Goal: Task Accomplishment & Management: Manage account settings

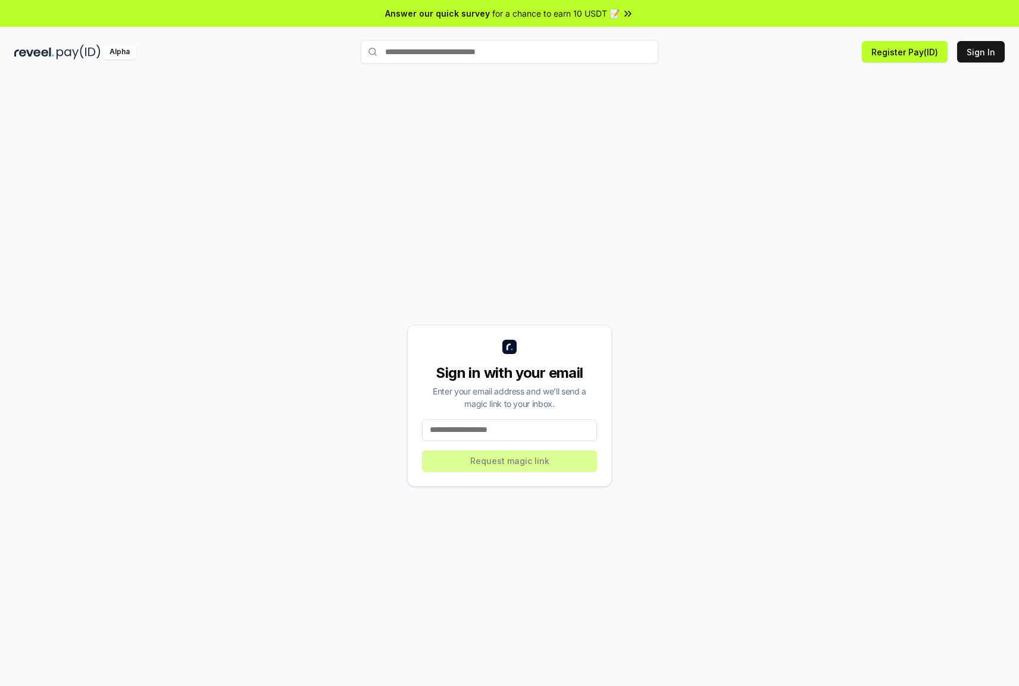
click at [514, 417] on div "Sign in with your email Enter your email address and we’ll send a magic link to…" at bounding box center [509, 406] width 205 height 162
click at [508, 429] on input at bounding box center [509, 430] width 175 height 21
type input "**********"
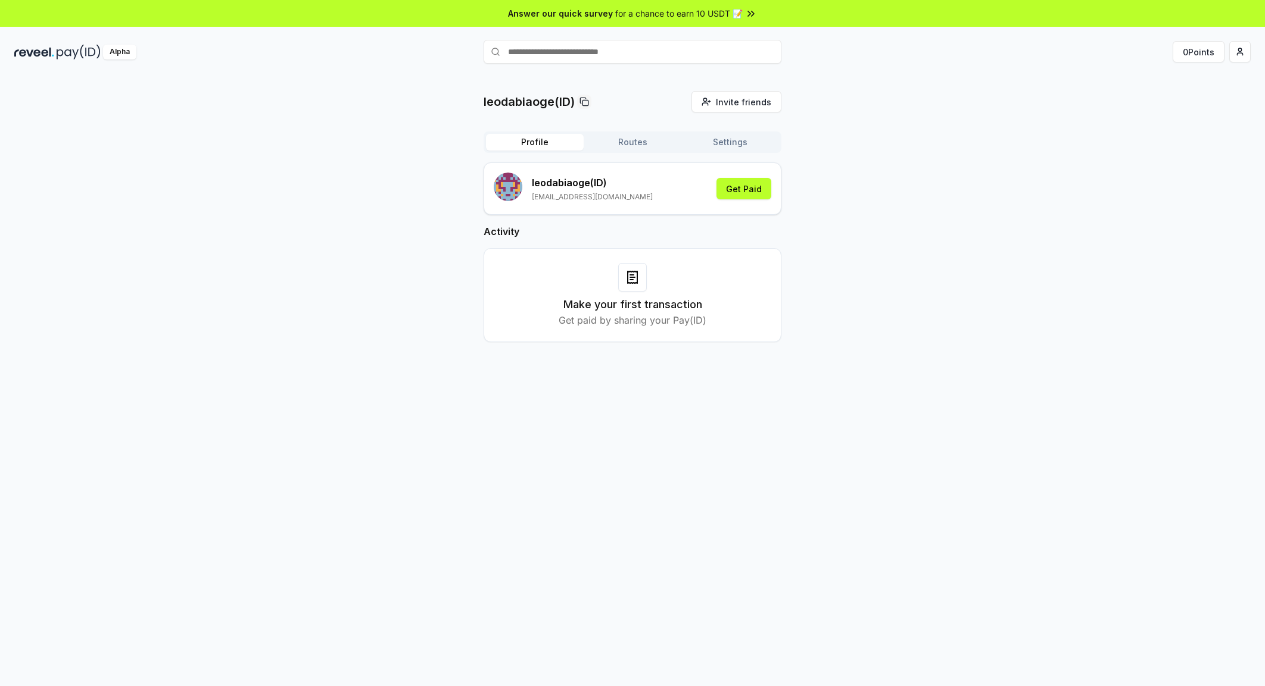
click at [890, 99] on div "leodabiaoge(ID) Invite friends Invite Profile Routes Settings leodabiaoge (ID) …" at bounding box center [632, 226] width 1236 height 270
click at [287, 79] on div "leodabiaoge(ID) Invite friends Invite Profile Routes Settings leodabiaoge (ID) …" at bounding box center [632, 393] width 1265 height 653
click at [738, 192] on button "Get Paid" at bounding box center [743, 188] width 55 height 21
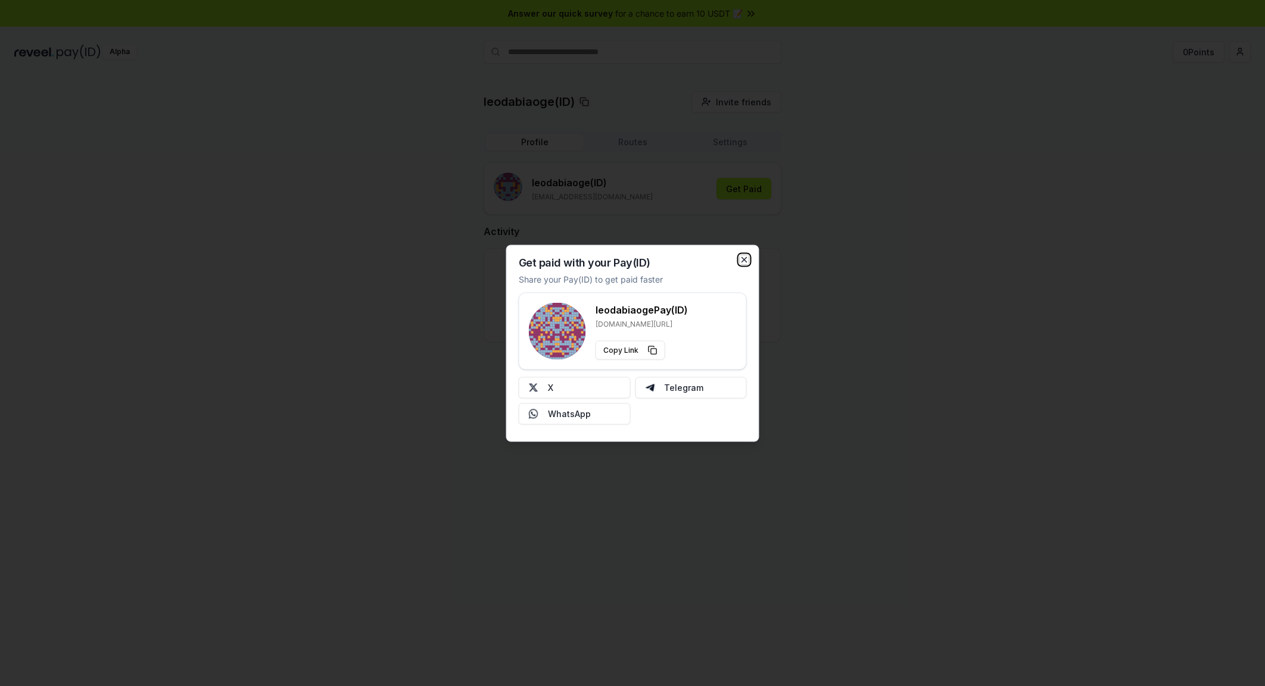
click at [745, 262] on icon "button" at bounding box center [744, 259] width 5 height 5
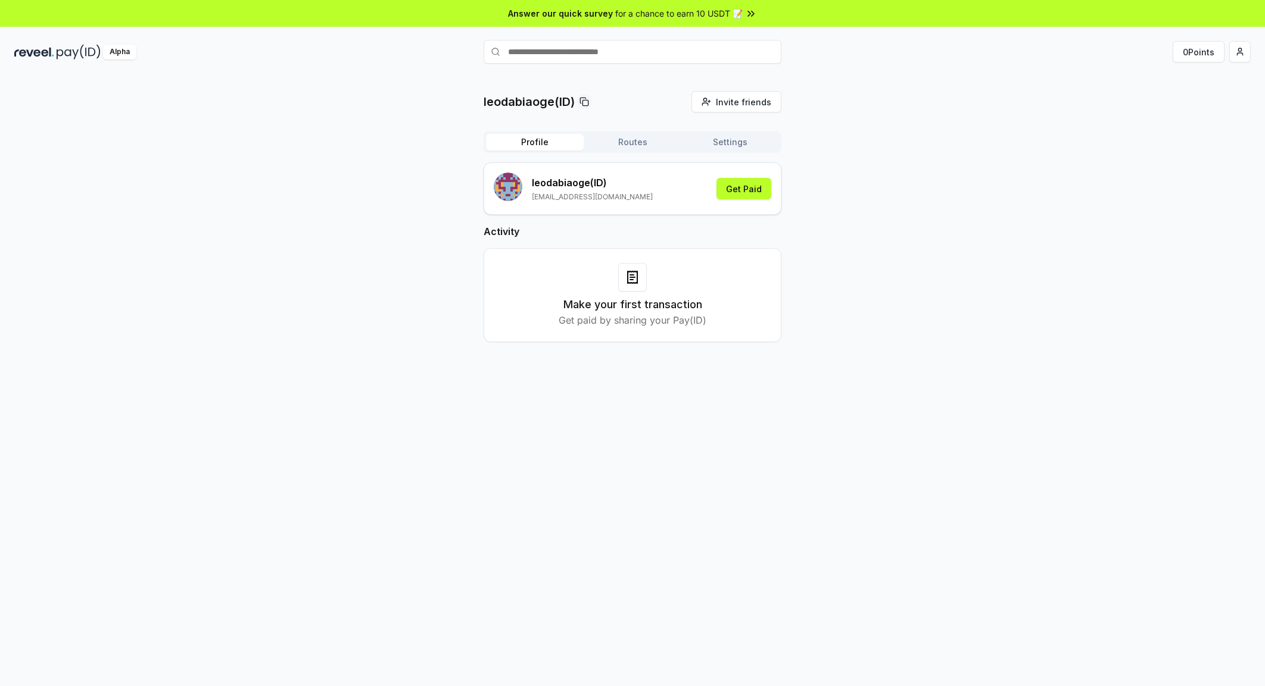
click at [851, 232] on div "leodabiaoge(ID) Invite friends Invite Profile Routes Settings [GEOGRAPHIC_DATA]…" at bounding box center [632, 226] width 1236 height 270
click at [615, 57] on input "text" at bounding box center [632, 52] width 298 height 24
drag, startPoint x: 631, startPoint y: 152, endPoint x: 637, endPoint y: 151, distance: 6.0
click at [632, 152] on div "Profile Routes Settings" at bounding box center [632, 142] width 298 height 21
click at [643, 142] on button "Routes" at bounding box center [632, 142] width 98 height 17
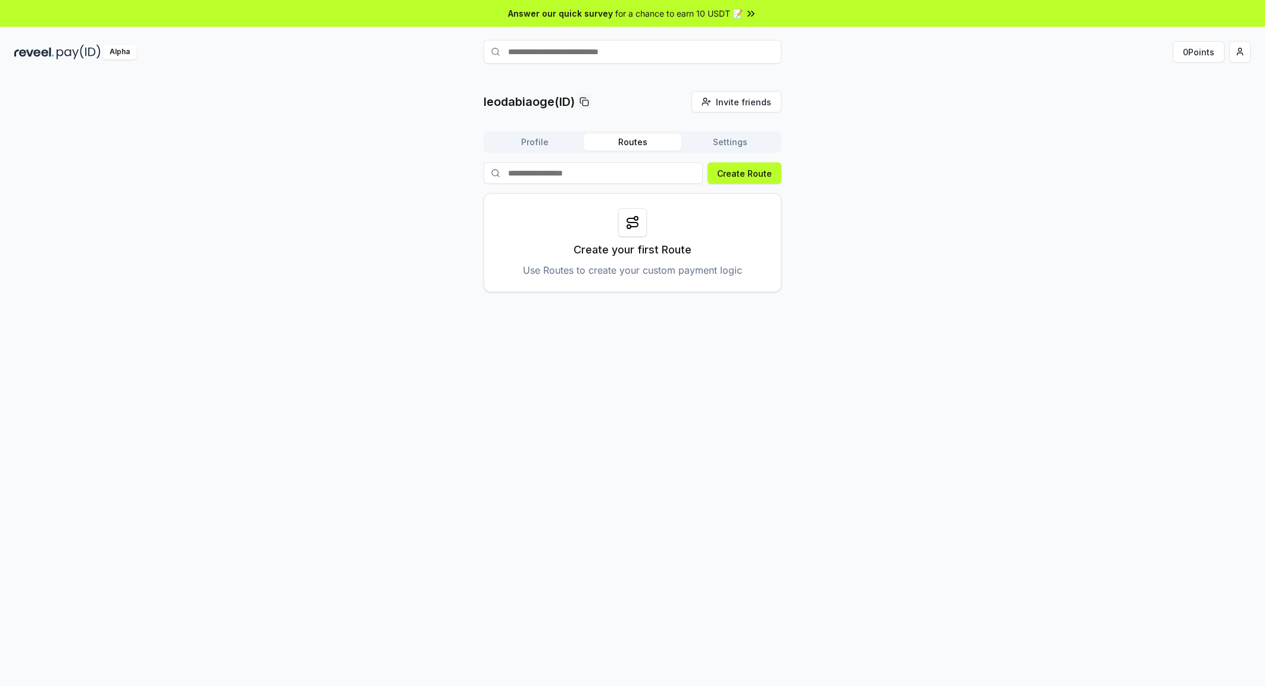
click at [707, 139] on button "Settings" at bounding box center [730, 142] width 98 height 17
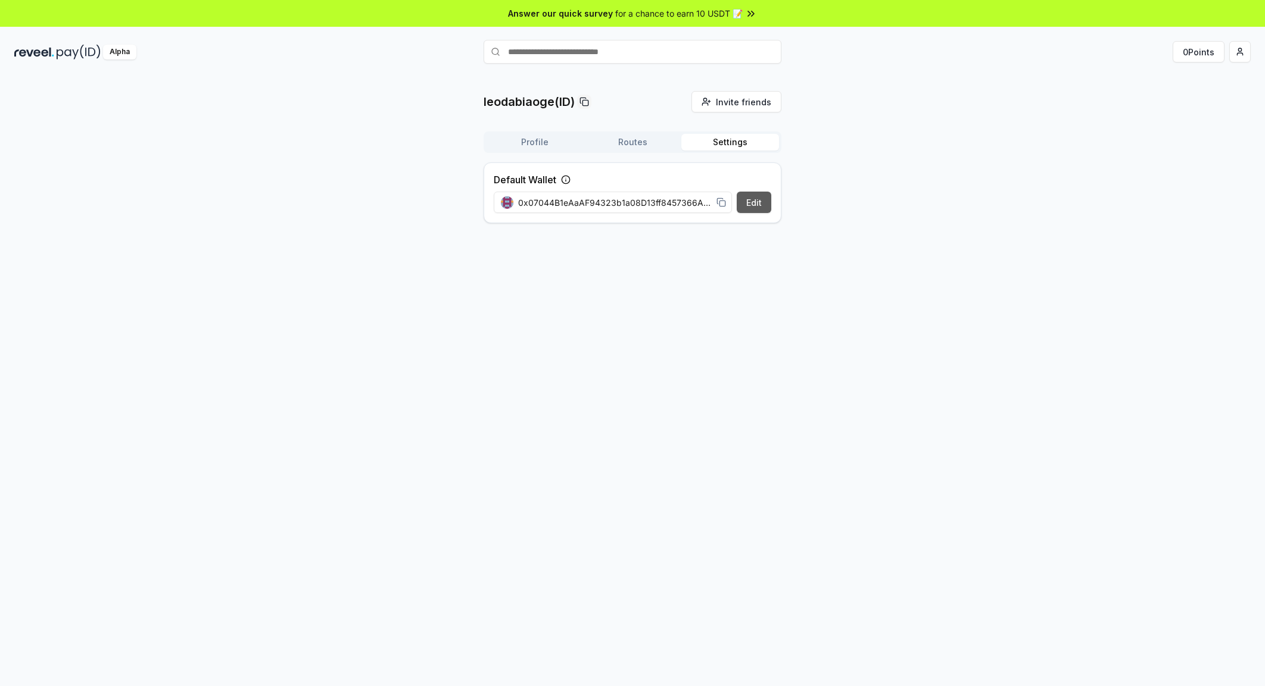
click at [750, 202] on button "Edit" at bounding box center [753, 202] width 35 height 21
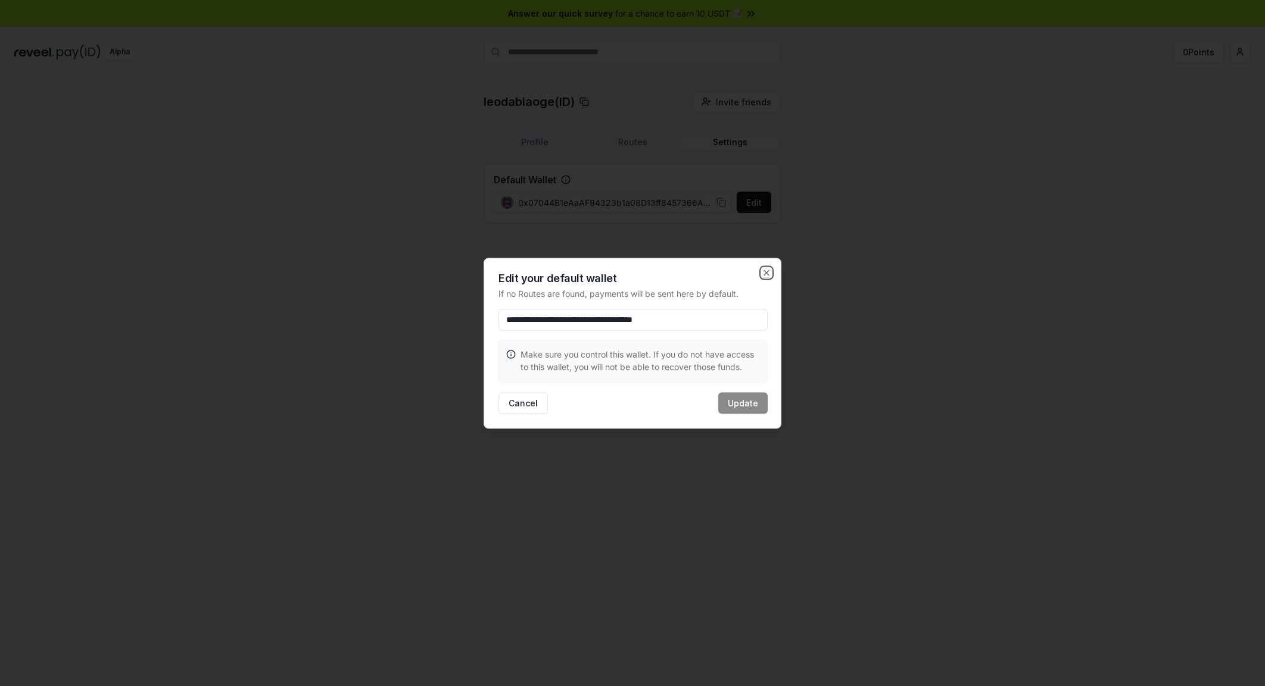
drag, startPoint x: 767, startPoint y: 272, endPoint x: 750, endPoint y: 270, distance: 16.8
click at [767, 271] on icon "button" at bounding box center [766, 272] width 5 height 5
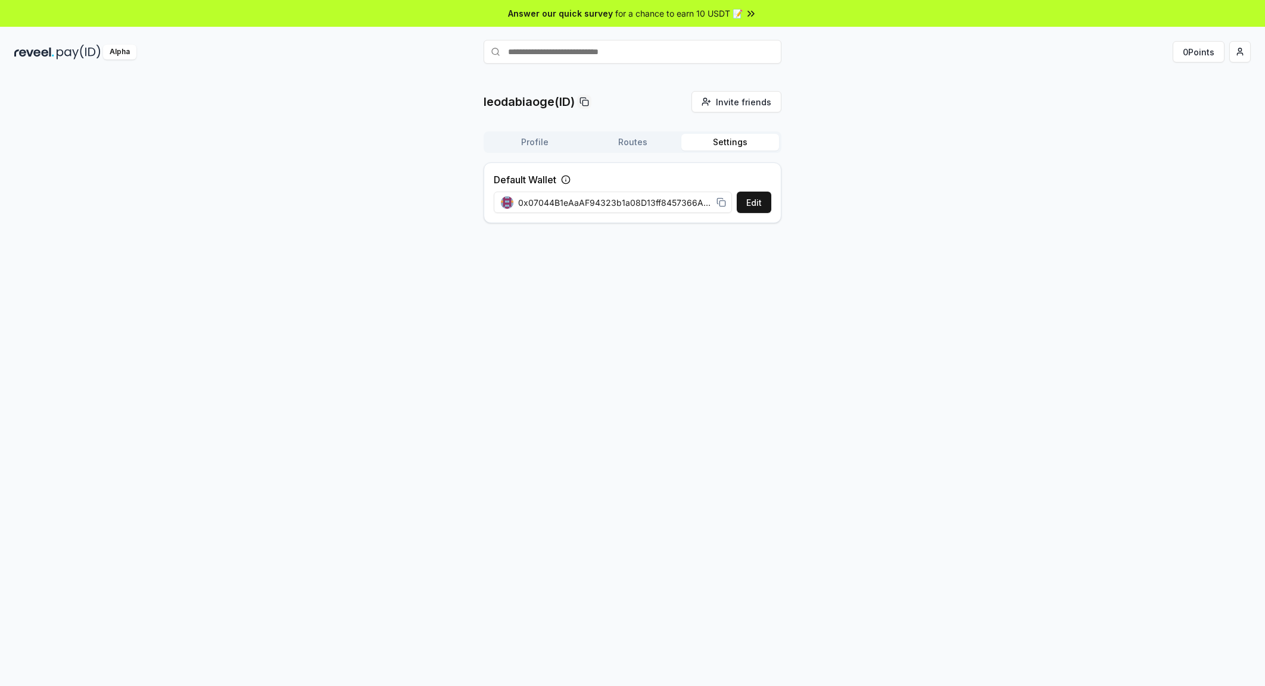
click at [609, 251] on div "leodabiaoge(ID) Invite friends Invite Profile Routes Settings Default Wallet Ed…" at bounding box center [632, 393] width 1265 height 653
click at [555, 147] on button "Profile" at bounding box center [535, 142] width 98 height 17
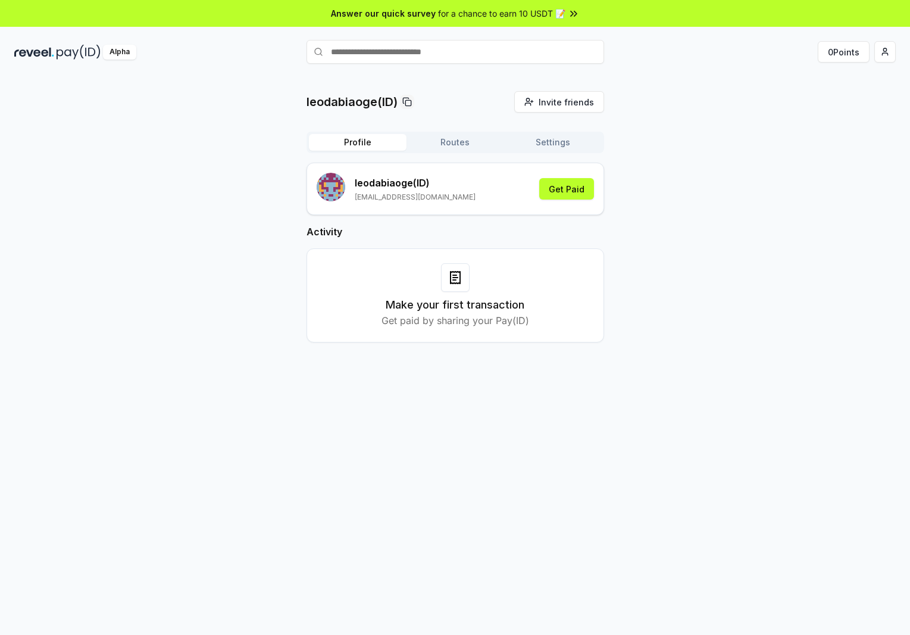
drag, startPoint x: 281, startPoint y: 405, endPoint x: 278, endPoint y: 395, distance: 10.6
click at [280, 404] on div "leodabiaoge(ID) Invite friends Invite Profile Routes Settings [GEOGRAPHIC_DATA]…" at bounding box center [455, 367] width 910 height 601
click at [385, 86] on div "leodabiaoge(ID) Invite friends Invite Profile Routes Settings [GEOGRAPHIC_DATA]…" at bounding box center [455, 367] width 910 height 601
click at [478, 86] on div "leodabiaoge(ID) Invite friends Invite Profile Routes Settings [GEOGRAPHIC_DATA]…" at bounding box center [455, 367] width 910 height 601
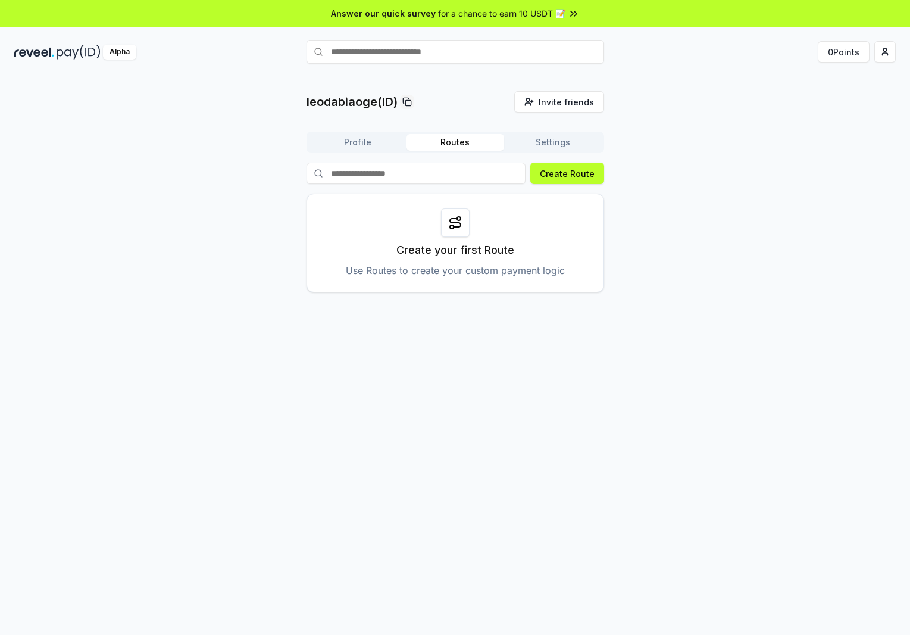
click at [469, 147] on button "Routes" at bounding box center [456, 142] width 98 height 17
drag, startPoint x: 411, startPoint y: 154, endPoint x: 397, endPoint y: 153, distance: 14.9
click at [410, 154] on div "Profile Routes Settings Create Route Create your first Route Use Routes to crea…" at bounding box center [456, 212] width 298 height 161
click at [396, 152] on div "Profile Routes Settings Create Route Create your first Route Use Routes to crea…" at bounding box center [456, 212] width 298 height 161
click at [392, 149] on button "Profile" at bounding box center [358, 142] width 98 height 17
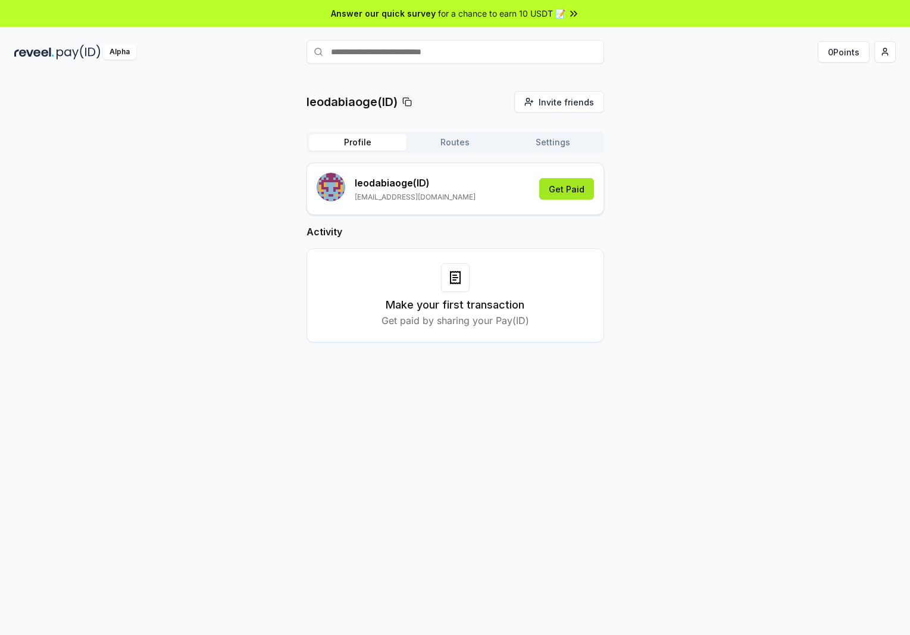
drag, startPoint x: 486, startPoint y: 194, endPoint x: 564, endPoint y: 195, distance: 78.6
click at [486, 195] on div "leodabiaoge (ID) 469508557@qq.com Get Paid" at bounding box center [455, 189] width 277 height 32
click at [567, 195] on button "Get Paid" at bounding box center [566, 188] width 55 height 21
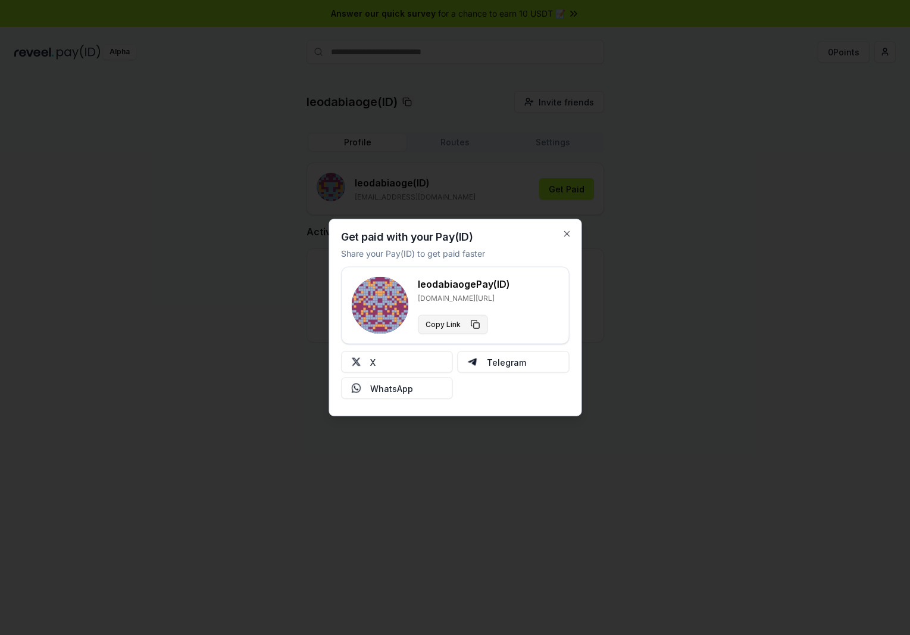
click at [438, 316] on button "Copy Link" at bounding box center [453, 324] width 70 height 19
click at [451, 329] on button "Copy Link" at bounding box center [453, 324] width 70 height 19
click at [413, 366] on button "X" at bounding box center [397, 361] width 112 height 21
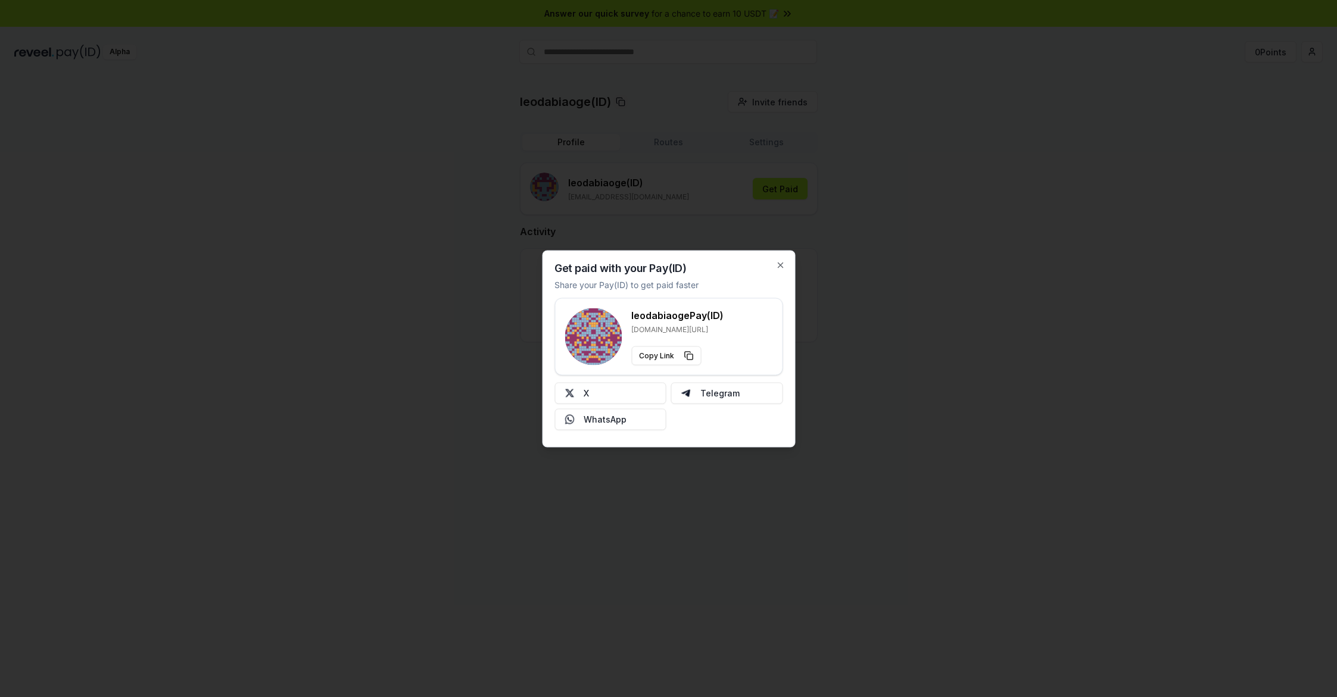
drag, startPoint x: 882, startPoint y: 331, endPoint x: 835, endPoint y: 320, distance: 47.8
click at [869, 328] on div at bounding box center [668, 348] width 1337 height 697
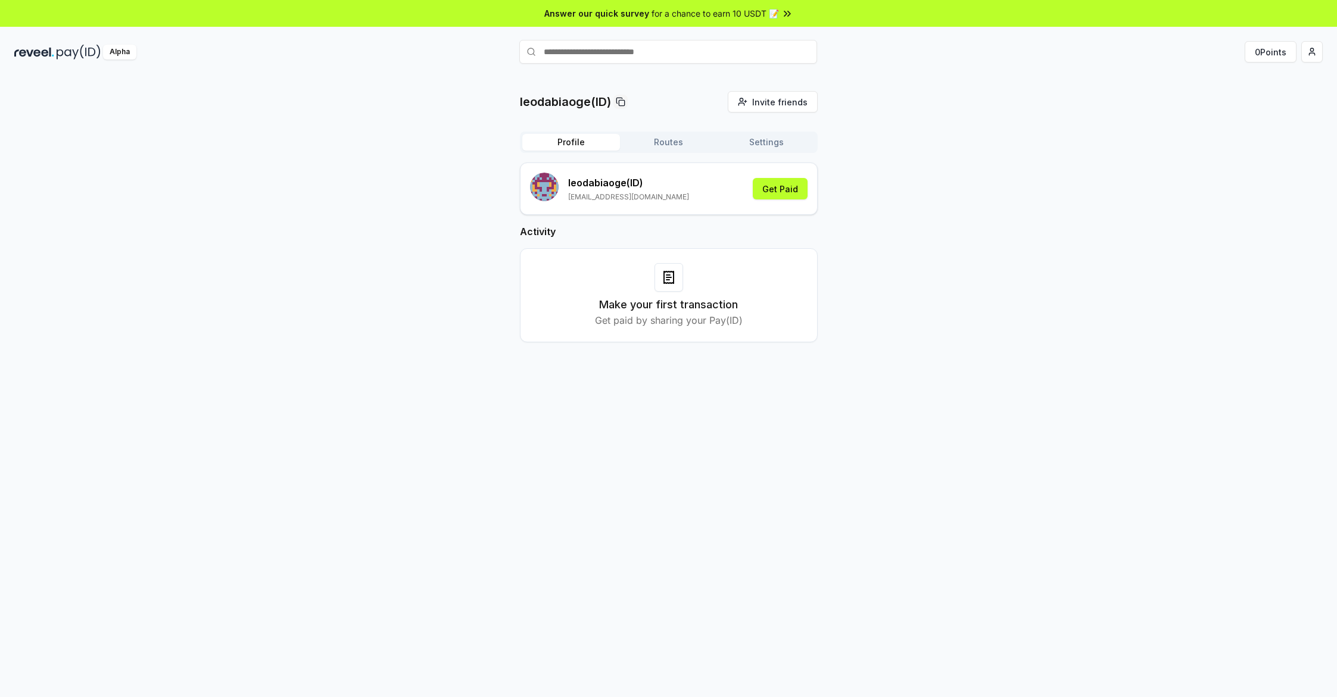
click at [861, 174] on div "leodabiaoge(ID) Invite friends Invite Profile Routes Settings [GEOGRAPHIC_DATA]…" at bounding box center [668, 226] width 1308 height 270
click at [754, 186] on button "Get Paid" at bounding box center [780, 188] width 55 height 21
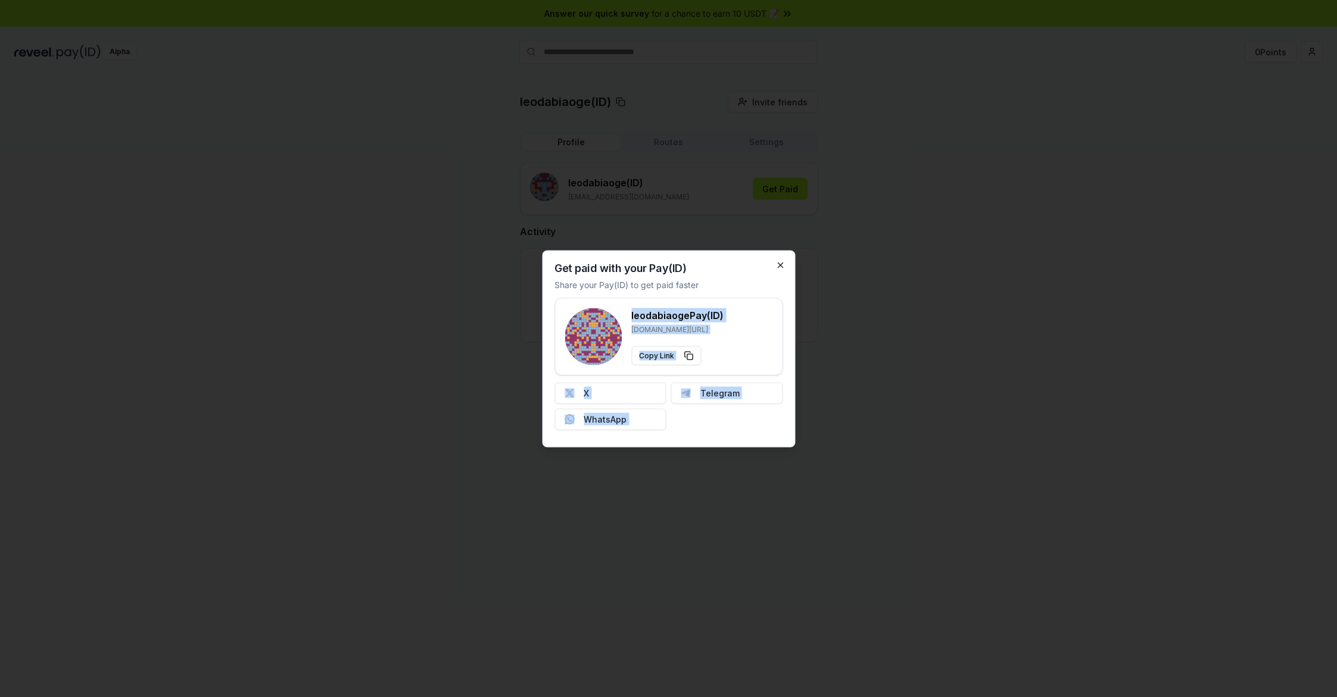
click at [779, 266] on div "Get paid with your Pay(ID) Share your Pay(ID) to get paid faster leodabiaoge Pa…" at bounding box center [668, 348] width 253 height 197
click at [780, 264] on icon "button" at bounding box center [780, 265] width 10 height 10
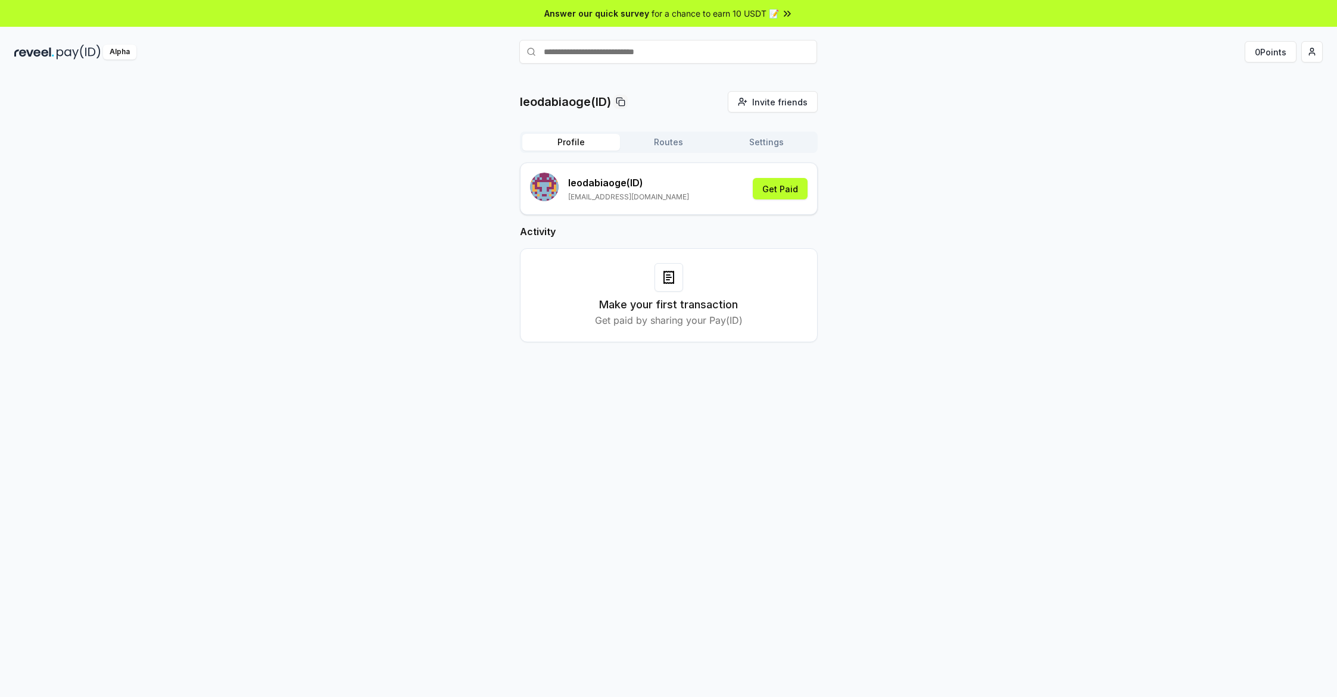
click at [1019, 216] on div "leodabiaoge(ID) Invite friends Invite Profile Routes Settings [GEOGRAPHIC_DATA]…" at bounding box center [668, 226] width 1308 height 270
click at [639, 51] on input "text" at bounding box center [668, 52] width 298 height 24
click at [660, 149] on button "Routes" at bounding box center [669, 142] width 98 height 17
drag, startPoint x: 583, startPoint y: 144, endPoint x: 668, endPoint y: 141, distance: 84.6
click at [583, 144] on button "Profile" at bounding box center [571, 142] width 98 height 17
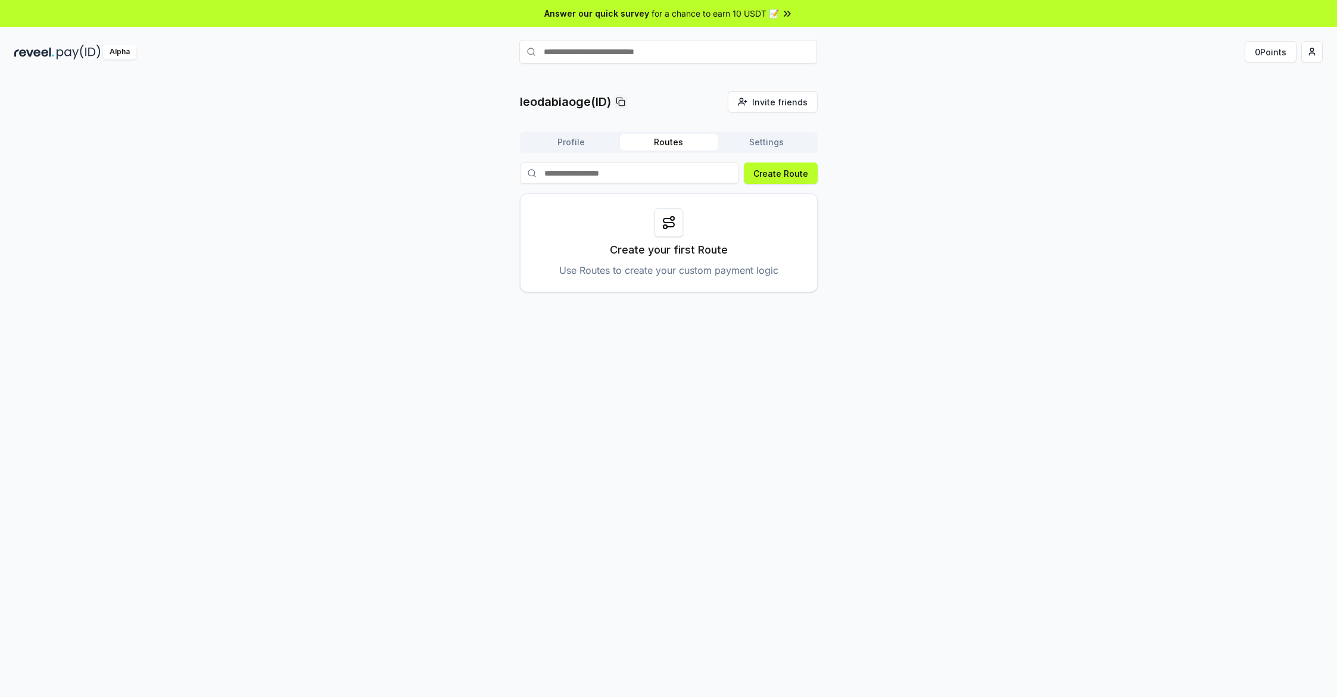
drag, startPoint x: 695, startPoint y: 141, endPoint x: 751, endPoint y: 144, distance: 55.5
click at [698, 142] on button "Routes" at bounding box center [669, 142] width 98 height 17
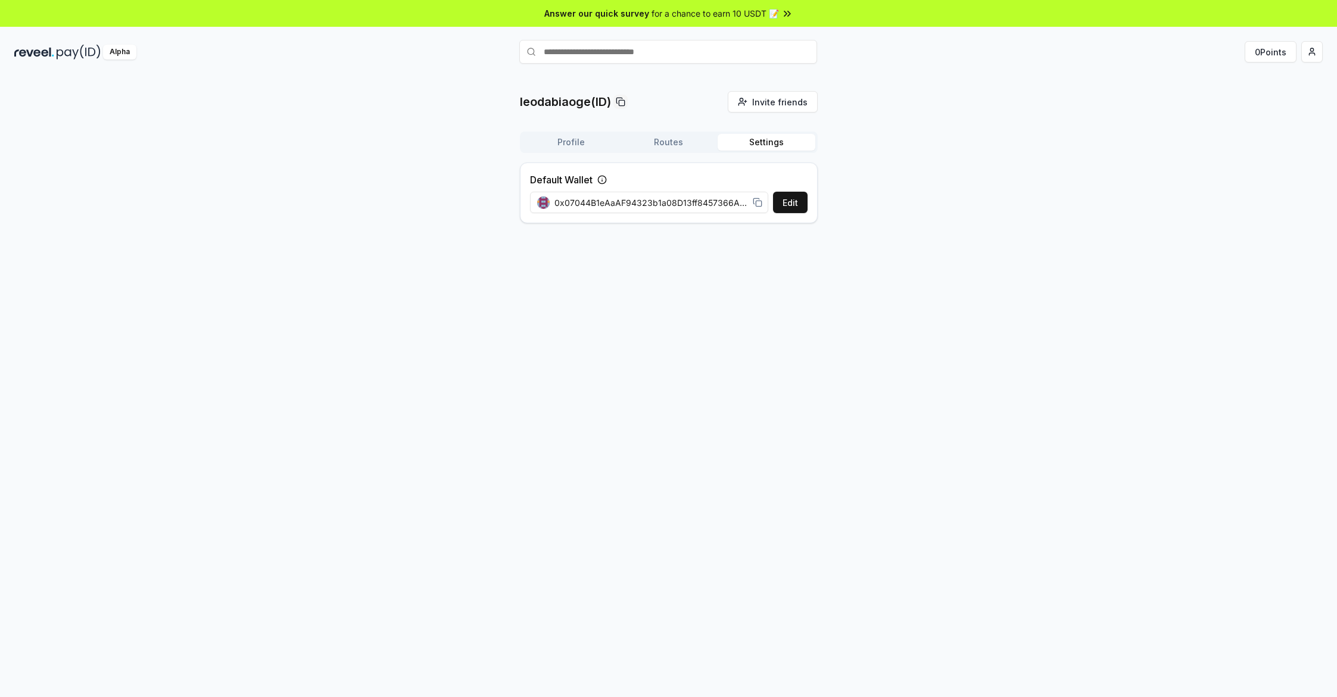
click at [751, 144] on button "Settings" at bounding box center [766, 142] width 98 height 17
drag, startPoint x: 650, startPoint y: 136, endPoint x: 622, endPoint y: 142, distance: 28.0
click at [633, 141] on button "Routes" at bounding box center [669, 142] width 98 height 17
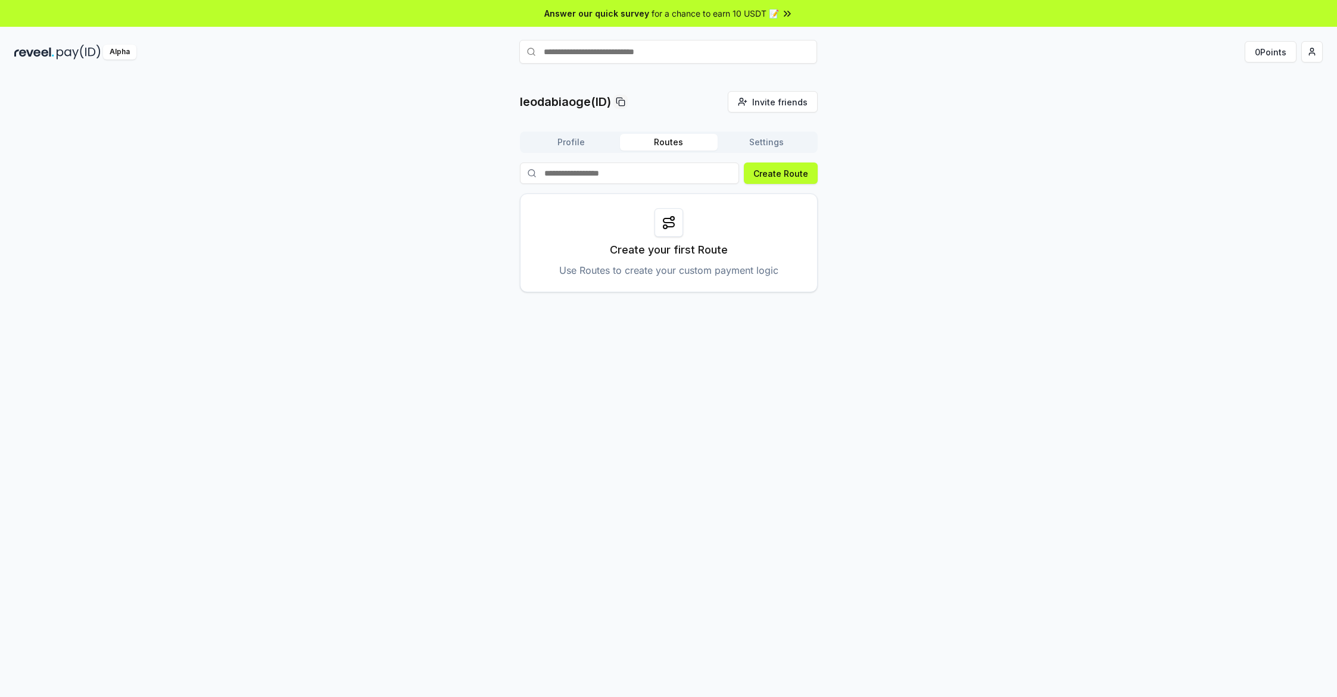
click at [562, 152] on div "Profile Routes Settings" at bounding box center [669, 142] width 298 height 21
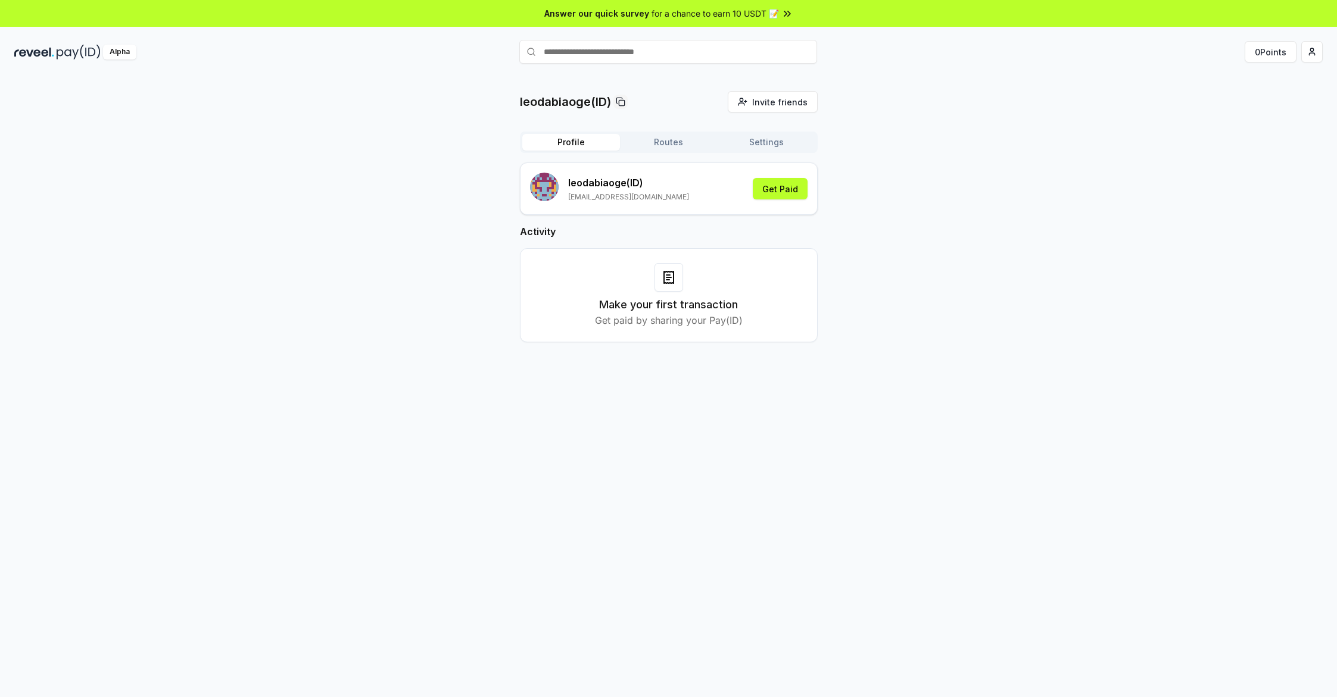
click at [603, 142] on button "Profile" at bounding box center [571, 142] width 98 height 17
click at [962, 133] on div "leodabiaoge(ID) Invite friends Invite Profile Routes Settings [GEOGRAPHIC_DATA]…" at bounding box center [668, 226] width 1308 height 270
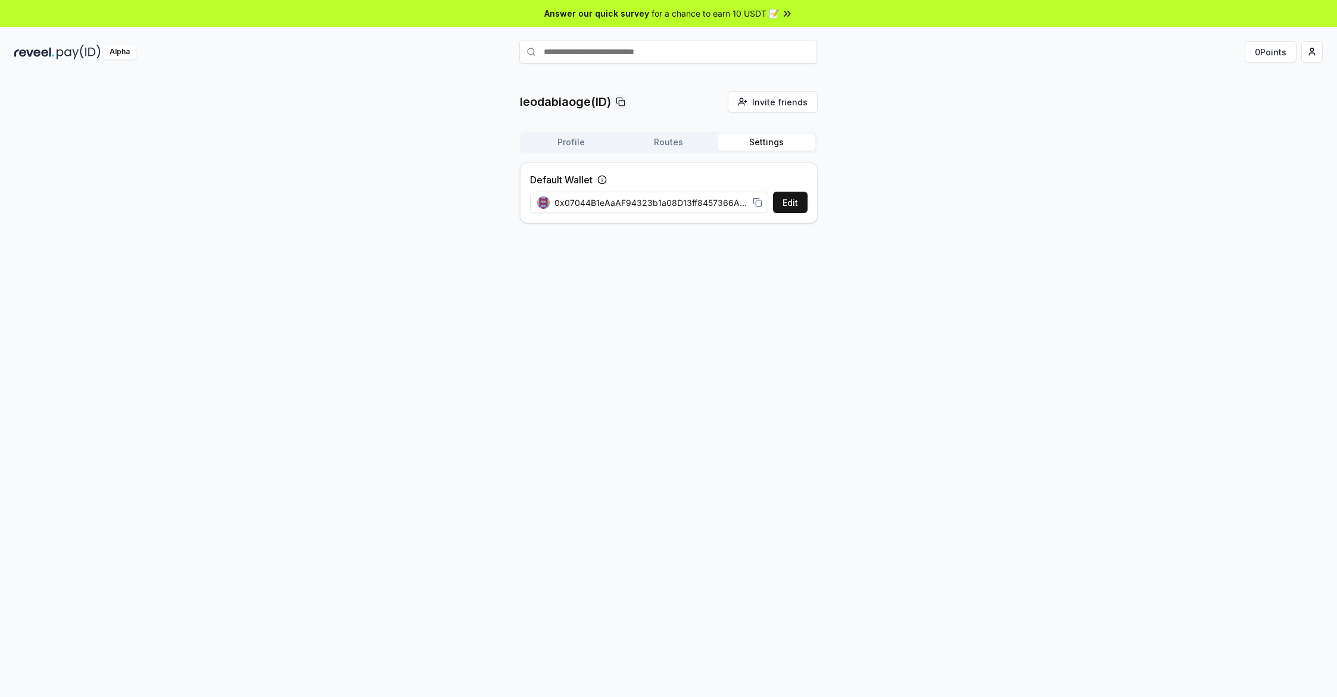
click at [779, 145] on button "Settings" at bounding box center [766, 142] width 98 height 17
